Goal: Information Seeking & Learning: Check status

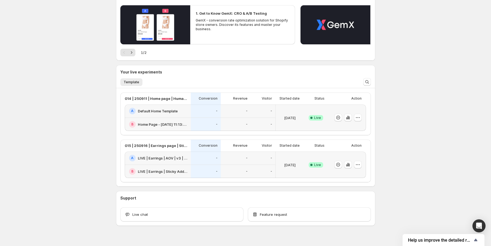
scroll to position [68, 0]
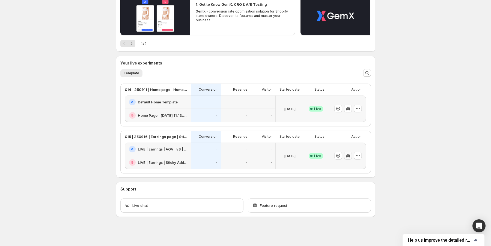
click at [350, 156] on icon "button" at bounding box center [347, 155] width 5 height 5
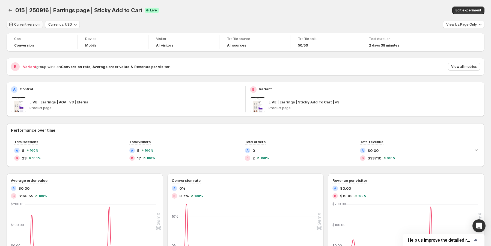
click at [35, 23] on span "Current version" at bounding box center [26, 24] width 25 height 4
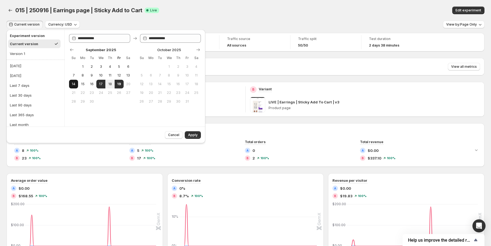
click at [76, 85] on span "14" at bounding box center [73, 84] width 5 height 4
type input "**********"
click at [117, 85] on span "19" at bounding box center [119, 84] width 5 height 4
type input "**********"
click at [193, 133] on span "Apply" at bounding box center [193, 135] width 10 height 4
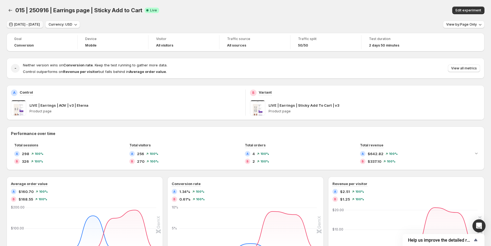
click at [40, 27] on button "Sep 14, 2025 - Sep 19, 2025" at bounding box center [25, 25] width 37 height 8
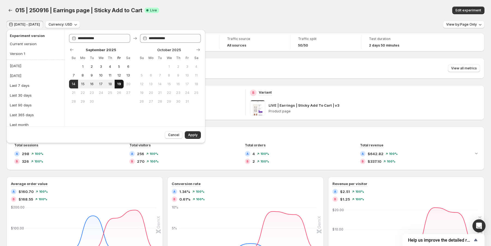
click at [119, 86] on span "19" at bounding box center [119, 84] width 5 height 4
type input "**********"
click at [186, 135] on button "Apply" at bounding box center [193, 135] width 16 height 8
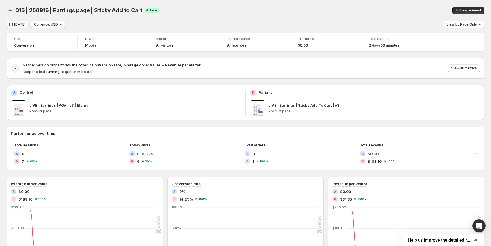
click at [22, 26] on span "[DATE]" at bounding box center [19, 24] width 11 height 4
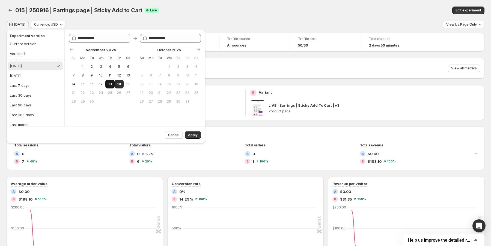
click at [109, 88] on button "18" at bounding box center [109, 84] width 9 height 9
type input "**********"
click at [191, 136] on span "Apply" at bounding box center [193, 135] width 10 height 4
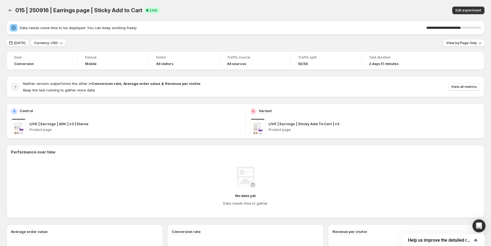
drag, startPoint x: 481, startPoint y: 13, endPoint x: 402, endPoint y: 10, distance: 78.6
click at [418, 13] on div "Edit experiment" at bounding box center [395, 11] width 178 height 8
click at [467, 44] on span "View by: Page Only" at bounding box center [461, 43] width 31 height 4
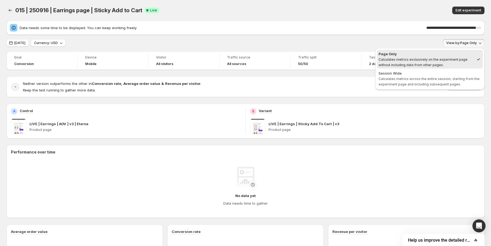
click at [227, 1] on div "015 | 250916 | Earrings page | Sticky Add to Cart. This page is ready 015 | 250…" at bounding box center [245, 10] width 477 height 21
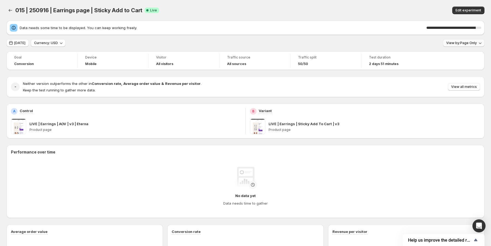
click at [459, 44] on span "View by: Page Only" at bounding box center [461, 43] width 31 height 4
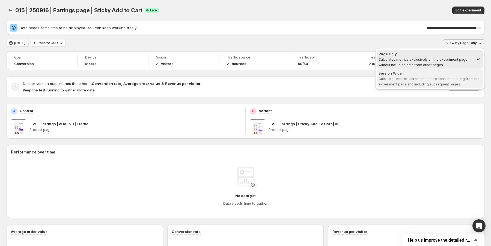
click at [423, 81] on span "Session Wide Calculates metrics across the entire session, starting from the ex…" at bounding box center [429, 79] width 103 height 16
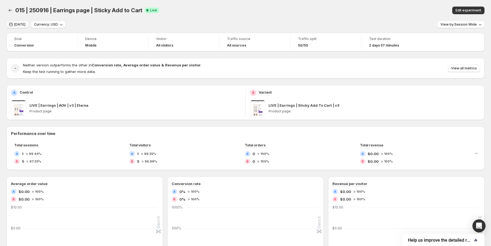
click at [22, 26] on span "[DATE]" at bounding box center [19, 24] width 11 height 4
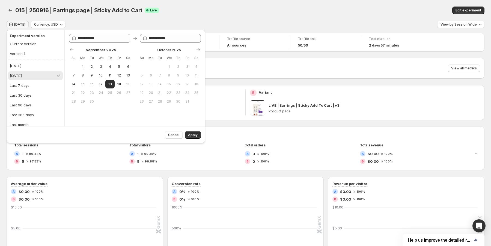
click at [22, 26] on span "[DATE]" at bounding box center [19, 24] width 11 height 4
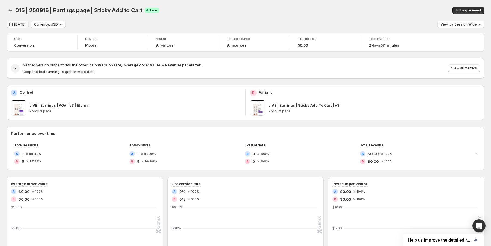
click at [22, 26] on span "[DATE]" at bounding box center [19, 24] width 11 height 4
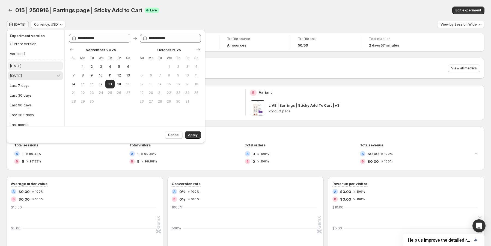
click at [24, 69] on button "[DATE]" at bounding box center [35, 66] width 55 height 9
type input "**********"
click at [196, 136] on span "Apply" at bounding box center [193, 135] width 10 height 4
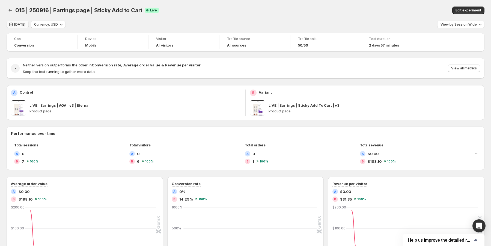
click at [19, 28] on button "[DATE]" at bounding box center [18, 25] width 22 height 8
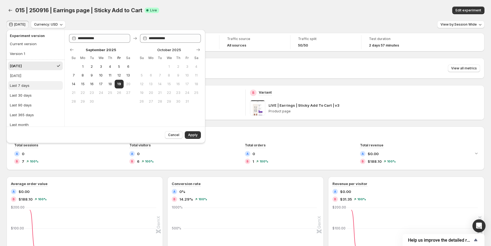
click at [31, 87] on button "Last 7 days" at bounding box center [35, 85] width 55 height 9
type input "**********"
click at [198, 135] on button "Apply" at bounding box center [193, 135] width 16 height 8
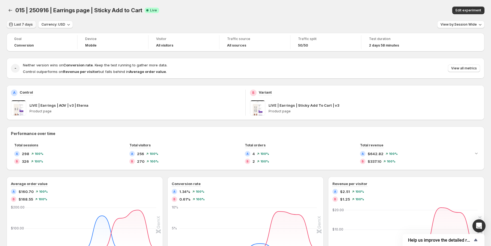
click at [26, 26] on span "Last 7 days" at bounding box center [23, 24] width 19 height 4
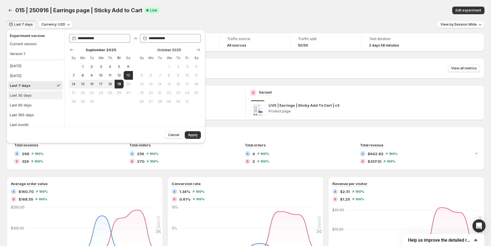
click at [38, 95] on button "Last 30 days" at bounding box center [35, 95] width 55 height 9
click at [79, 67] on button "1" at bounding box center [82, 66] width 9 height 9
type input "**********"
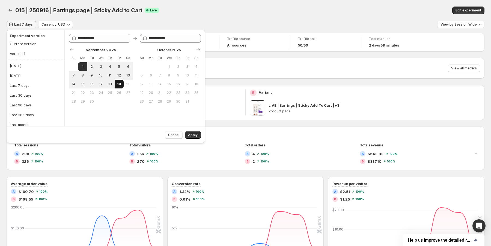
click at [119, 84] on span "19" at bounding box center [119, 84] width 5 height 4
type input "**********"
click at [198, 137] on button "Apply" at bounding box center [193, 135] width 16 height 8
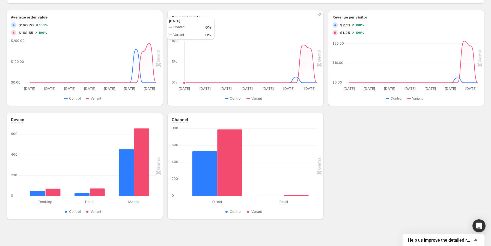
scroll to position [170, 0]
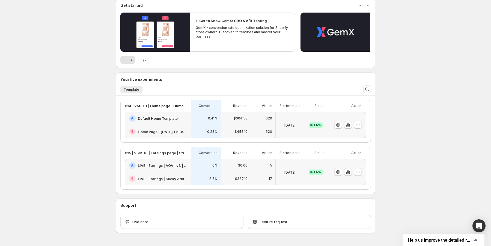
scroll to position [65, 0]
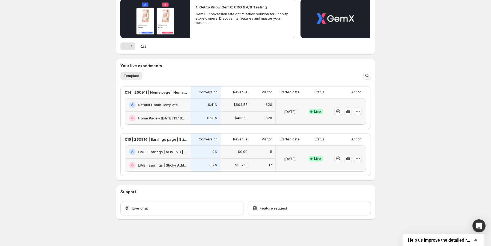
click at [356, 156] on icon "button" at bounding box center [357, 158] width 5 height 5
click at [360, 189] on span "End experiment" at bounding box center [348, 188] width 26 height 4
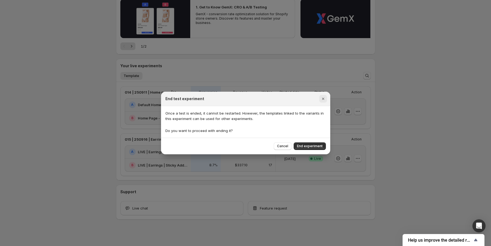
click at [324, 99] on icon "Close" at bounding box center [322, 98] width 5 height 5
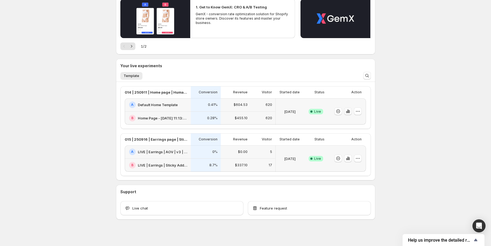
click at [349, 113] on icon "button" at bounding box center [347, 111] width 5 height 5
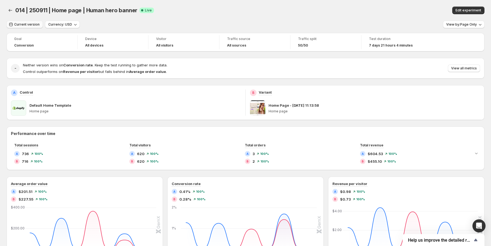
click at [22, 23] on span "Current version" at bounding box center [26, 24] width 25 height 4
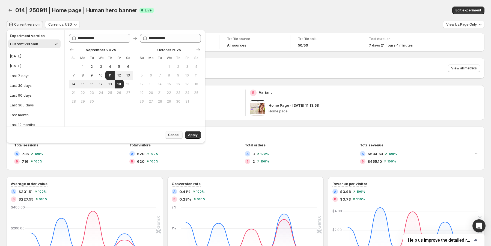
click at [173, 135] on span "Cancel" at bounding box center [173, 135] width 11 height 4
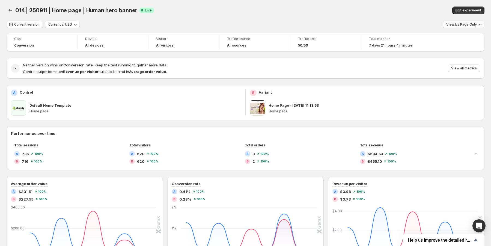
click at [467, 26] on span "View by: Page Only" at bounding box center [461, 24] width 31 height 4
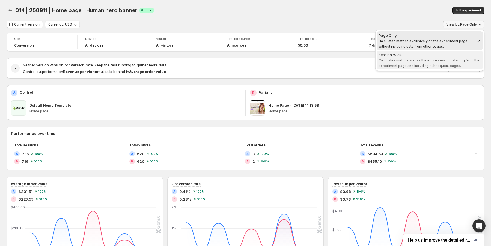
click at [418, 60] on span "Calculates metrics across the entire session, starting from the experiment page…" at bounding box center [428, 63] width 101 height 10
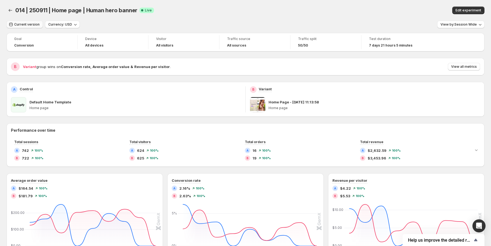
click at [38, 26] on span "Current version" at bounding box center [26, 24] width 25 height 4
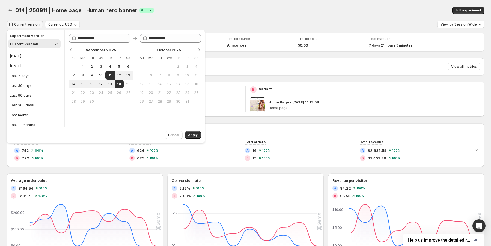
click at [256, 25] on div "Current version Currency: USD View by: Session Wide" at bounding box center [245, 25] width 477 height 8
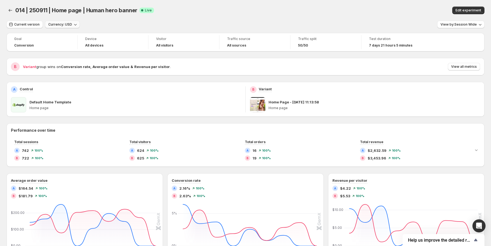
click at [63, 25] on span "Currency: USD" at bounding box center [60, 24] width 24 height 4
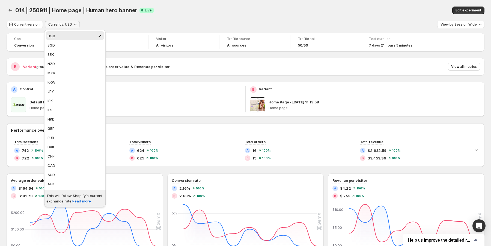
click at [57, 24] on span "Currency: USD" at bounding box center [60, 24] width 24 height 4
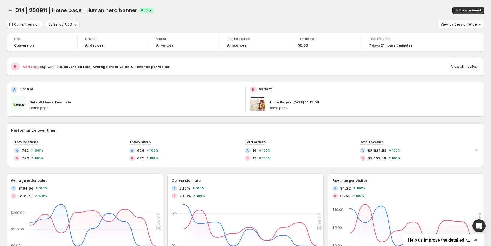
click at [57, 24] on span "Currency: USD" at bounding box center [60, 24] width 24 height 4
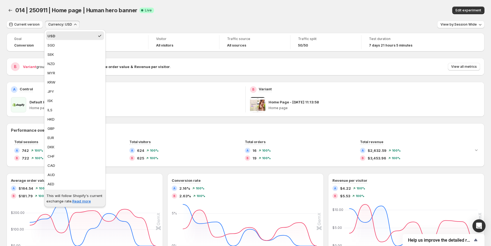
click at [57, 24] on span "Currency: USD" at bounding box center [60, 24] width 24 height 4
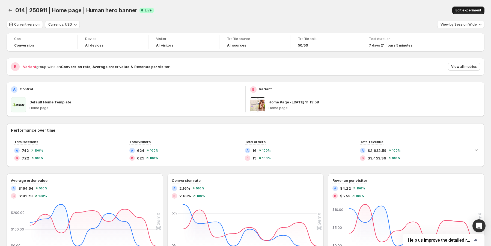
click at [469, 14] on button "Edit experiment" at bounding box center [468, 11] width 32 height 8
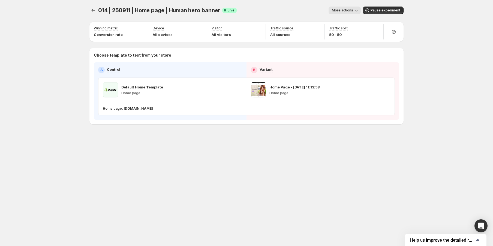
click at [353, 12] on span "More actions" at bounding box center [342, 10] width 21 height 4
click at [334, 4] on div "014 | 250911 | Home page | Human hero banner. This page is ready 014 | 250911 |…" at bounding box center [246, 10] width 314 height 21
click at [385, 89] on icon "button" at bounding box center [386, 89] width 5 height 5
click at [95, 14] on button "Experiments" at bounding box center [93, 11] width 8 height 8
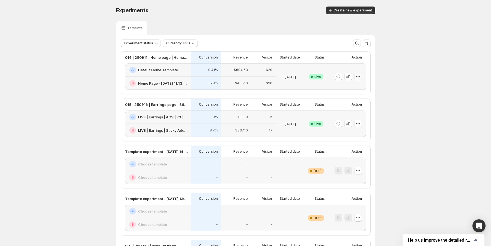
click at [359, 75] on icon "button" at bounding box center [357, 76] width 5 height 5
click at [168, 81] on h2 "Home Page - [DATE] 11:13:58" at bounding box center [163, 83] width 50 height 5
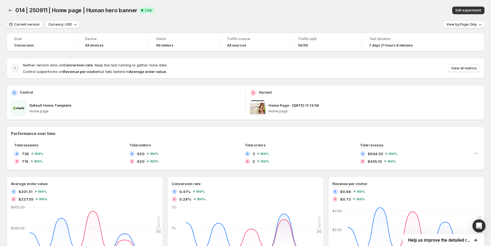
click at [185, 5] on div "014 | 250911 | Home page | Human hero banner. This page is ready 014 | 250911 |…" at bounding box center [245, 10] width 477 height 21
click at [476, 25] on span "View by: Page Only" at bounding box center [461, 24] width 31 height 4
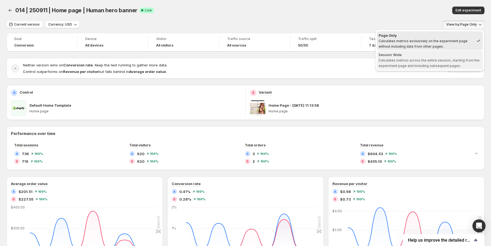
click at [429, 60] on span "Calculates metrics across the entire session, starting from the experiment page…" at bounding box center [428, 63] width 101 height 10
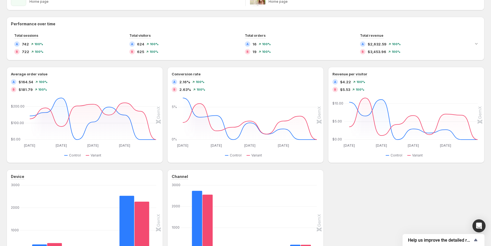
scroll to position [109, 0]
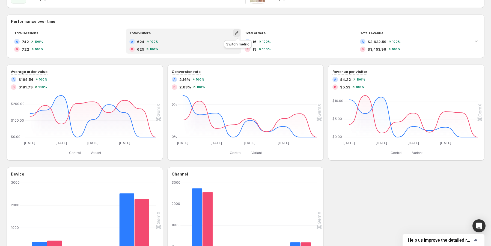
click at [238, 34] on icon "button" at bounding box center [237, 33] width 4 height 4
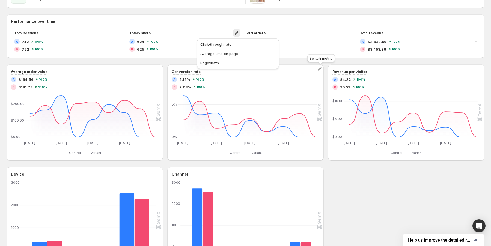
click at [322, 61] on div "Switch metric" at bounding box center [321, 59] width 30 height 12
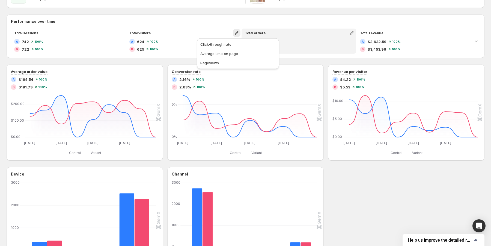
click at [320, 46] on div "A 16 100 % B 19 100 %" at bounding box center [299, 45] width 108 height 13
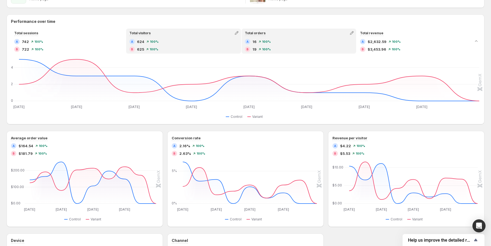
click at [201, 43] on div "A 624 100 %" at bounding box center [183, 41] width 108 height 5
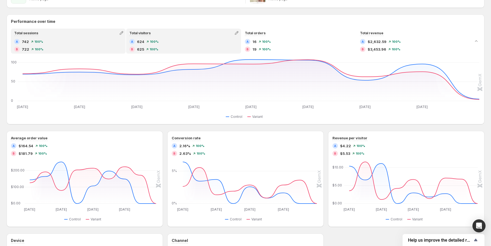
click at [92, 44] on div "A 742 100 %" at bounding box center [68, 41] width 108 height 5
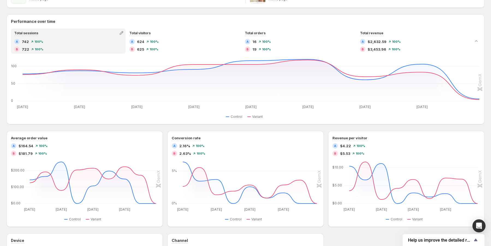
click at [74, 46] on div "A 742 100 % B 722 100 %" at bounding box center [68, 45] width 108 height 13
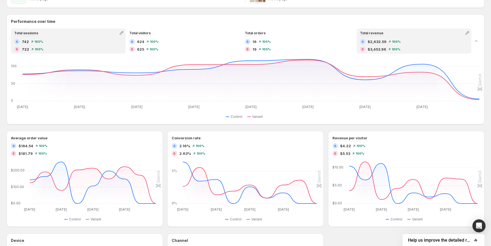
click at [371, 40] on span "$2,632.59" at bounding box center [376, 41] width 19 height 5
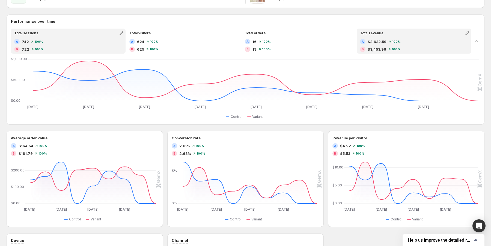
click at [89, 44] on div "A 742 100 %" at bounding box center [68, 41] width 108 height 5
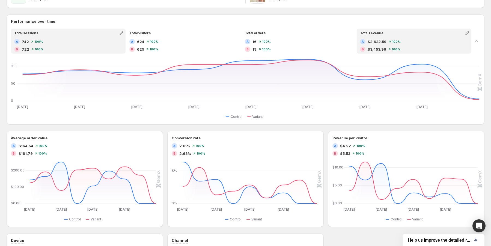
click at [380, 48] on span "$3,453.96" at bounding box center [376, 49] width 19 height 5
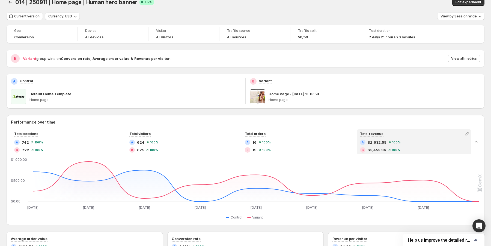
scroll to position [0, 0]
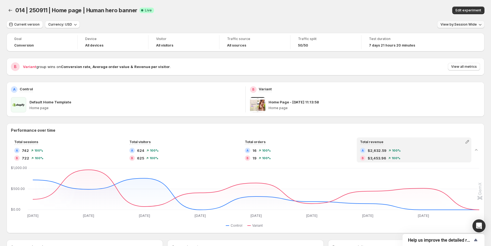
click at [451, 26] on span "View by: Session Wide" at bounding box center [458, 24] width 36 height 4
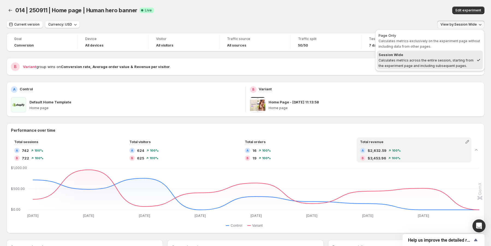
click at [408, 15] on div "014 | 250911 | Home page | Human hero banner. This page is ready 014 | 250911 |…" at bounding box center [245, 10] width 477 height 21
